Goal: Find specific page/section: Find specific page/section

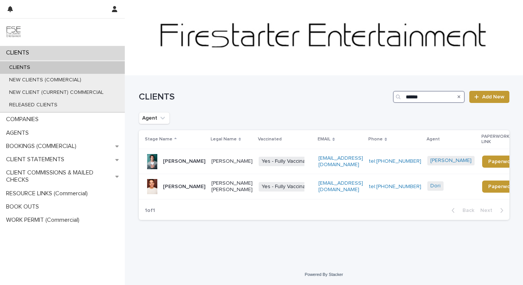
click at [425, 93] on input "******" at bounding box center [429, 97] width 72 height 12
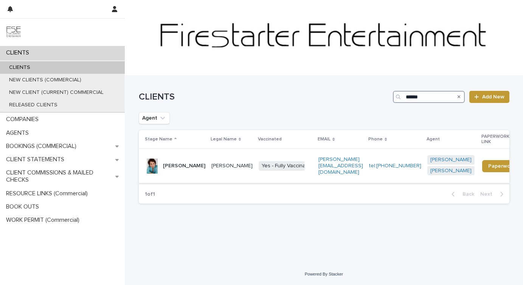
type input "******"
click at [168, 163] on p "[PERSON_NAME]" at bounding box center [184, 166] width 42 height 6
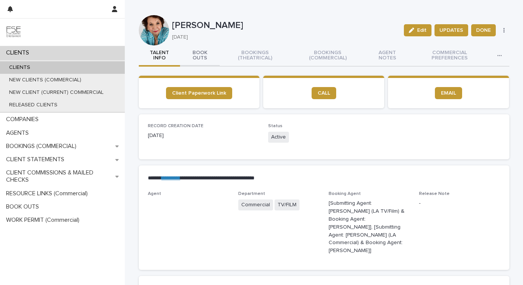
click at [216, 61] on button "BOOK OUTS" at bounding box center [200, 55] width 40 height 21
